Goal: Transaction & Acquisition: Purchase product/service

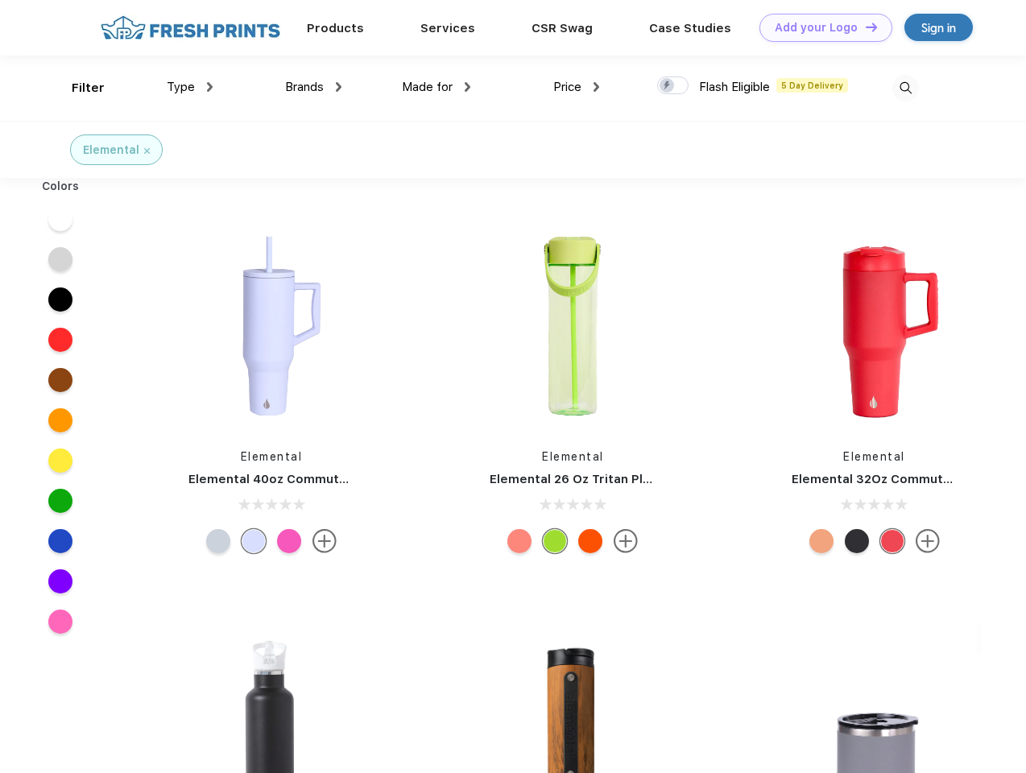
click at [820, 27] on link "Add your Logo Design Tool" at bounding box center [825, 28] width 133 height 28
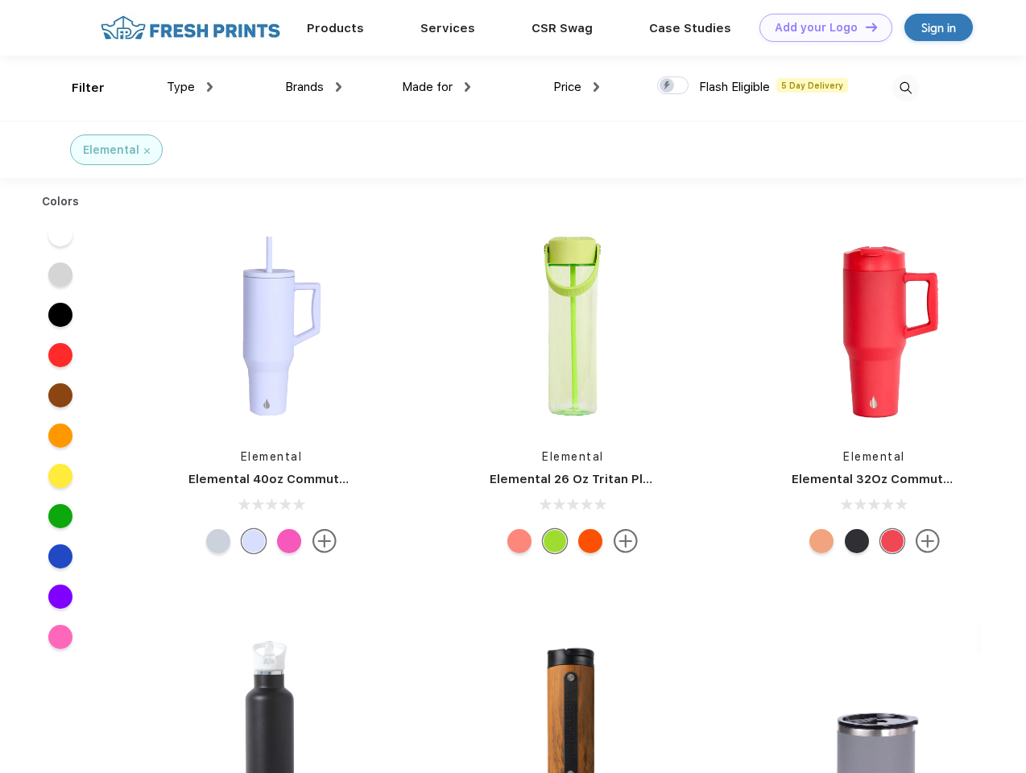
click at [0, 0] on div "Design Tool" at bounding box center [0, 0] width 0 height 0
click at [864, 27] on link "Add your Logo Design Tool" at bounding box center [825, 28] width 133 height 28
click at [77, 88] on div "Filter" at bounding box center [88, 88] width 33 height 19
click at [190, 87] on span "Type" at bounding box center [181, 87] width 28 height 14
click at [313, 87] on span "Brands" at bounding box center [304, 87] width 39 height 14
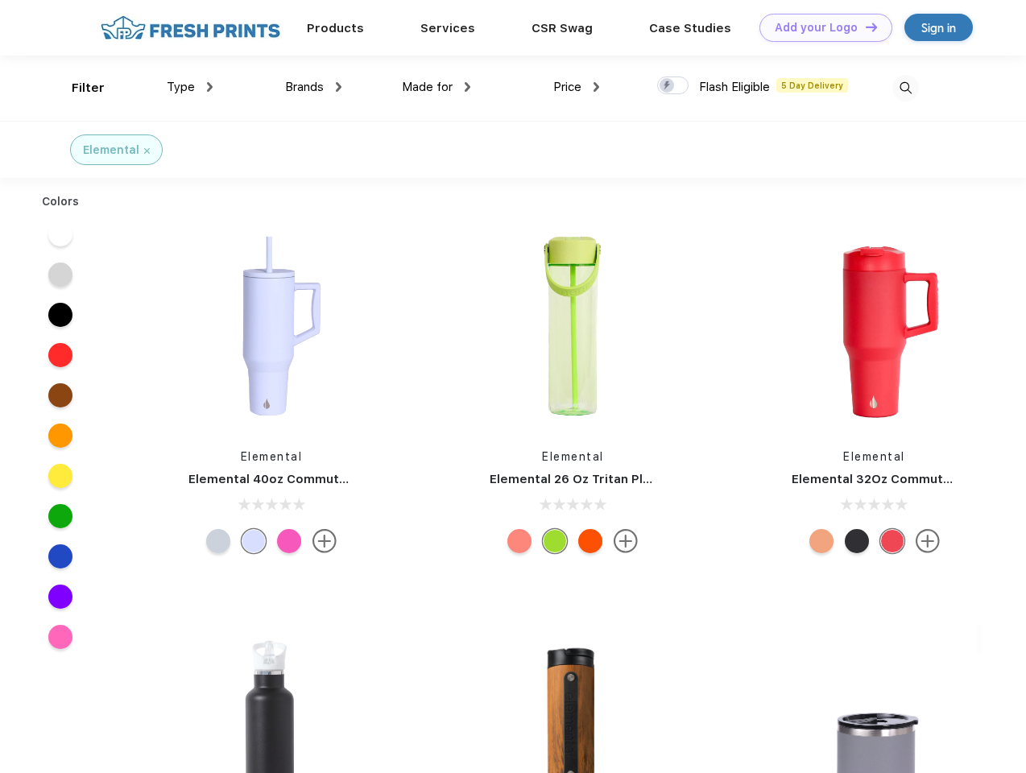
click at [436, 87] on span "Made for" at bounding box center [427, 87] width 51 height 14
click at [577, 87] on span "Price" at bounding box center [567, 87] width 28 height 14
click at [673, 86] on div at bounding box center [672, 86] width 31 height 18
click at [668, 86] on input "checkbox" at bounding box center [662, 81] width 10 height 10
click at [905, 88] on img at bounding box center [905, 88] width 27 height 27
